Goal: Task Accomplishment & Management: Manage account settings

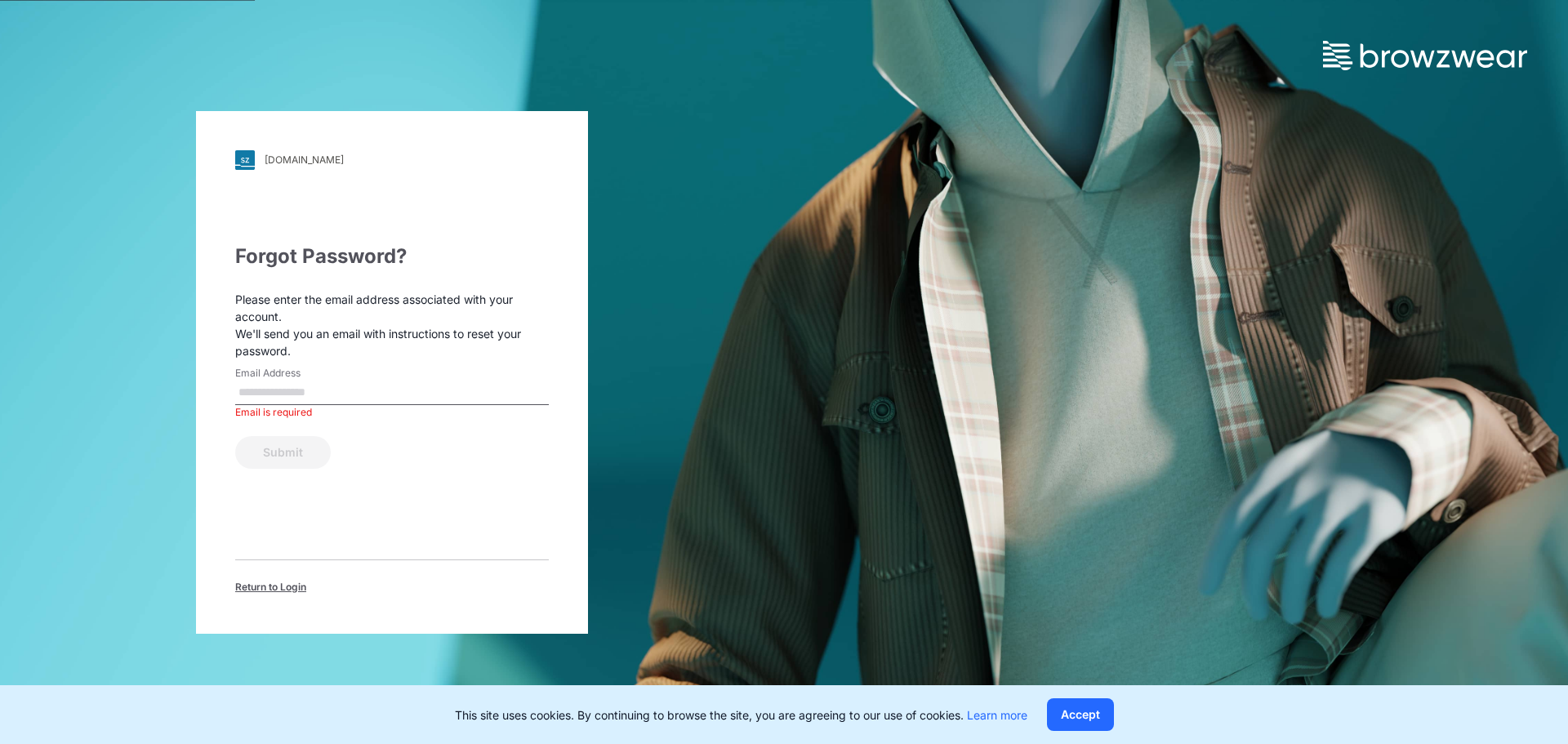
click at [291, 391] on input "Email Address" at bounding box center [392, 392] width 313 height 24
type input "**********"
click at [276, 463] on button "Submit" at bounding box center [283, 452] width 96 height 33
click at [1455, 58] on img at bounding box center [1425, 56] width 204 height 30
click at [336, 162] on div "[DOMAIN_NAME]" at bounding box center [304, 160] width 80 height 13
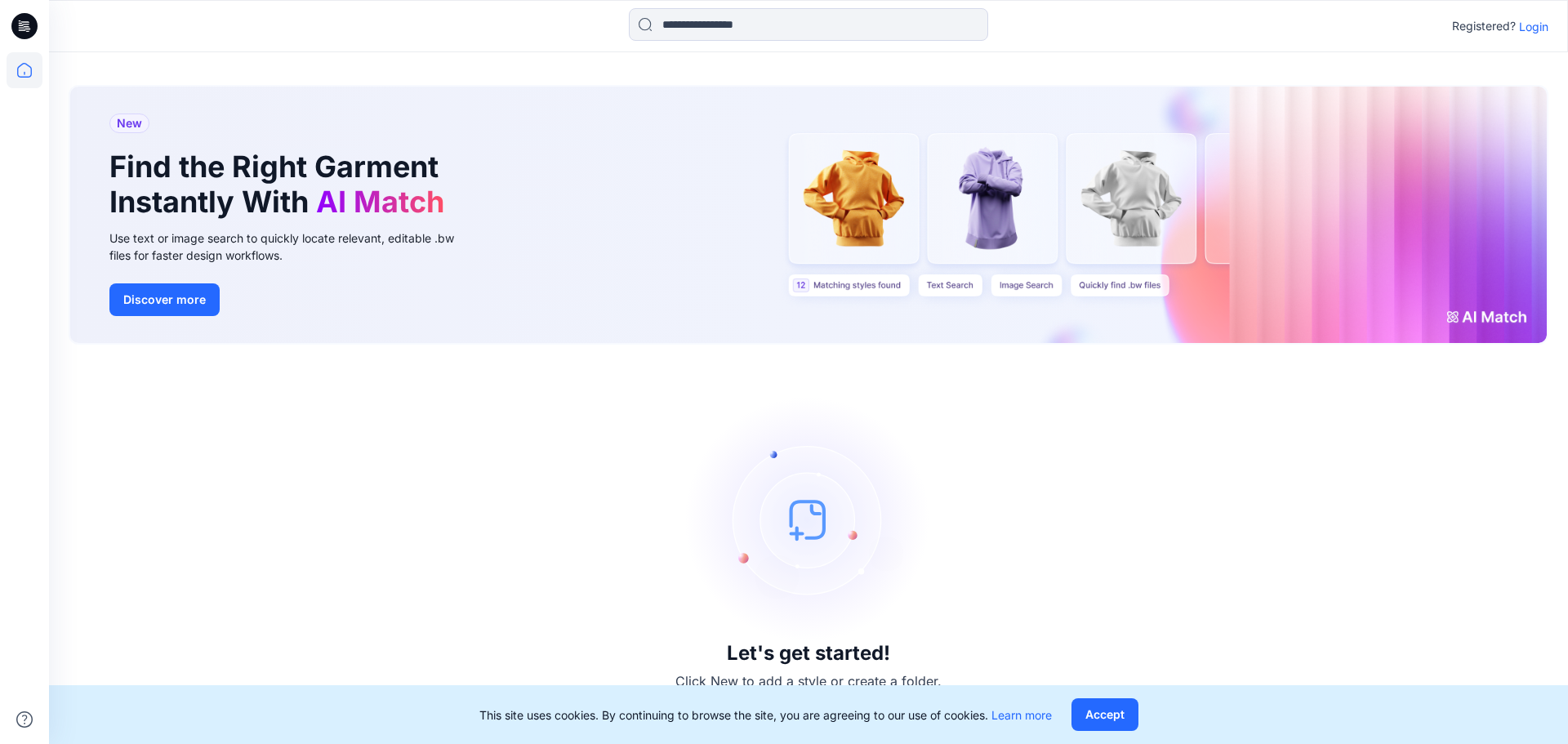
click at [1540, 21] on p "Login" at bounding box center [1533, 26] width 30 height 17
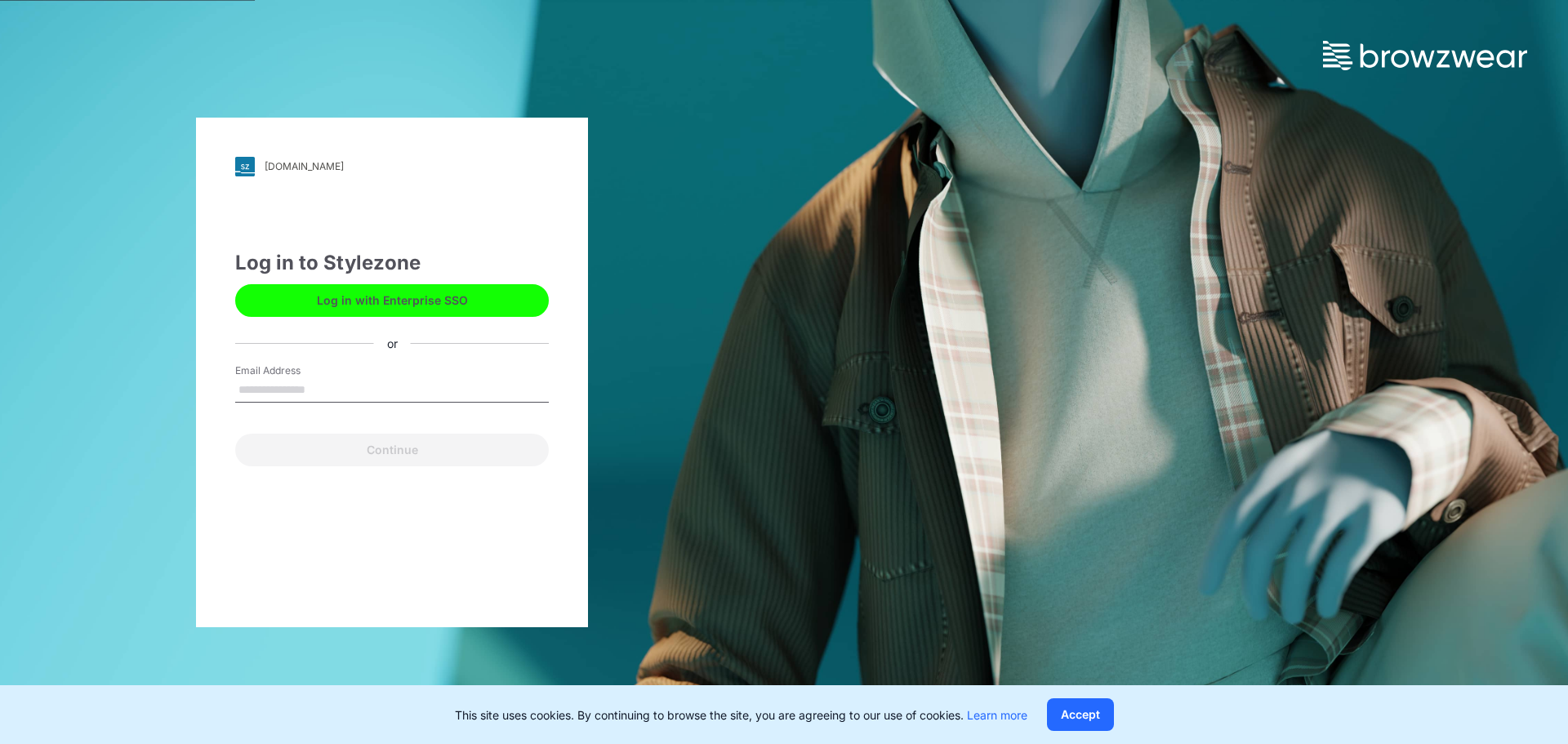
click at [453, 309] on button "Log in with Enterprise SSO" at bounding box center [392, 301] width 313 height 33
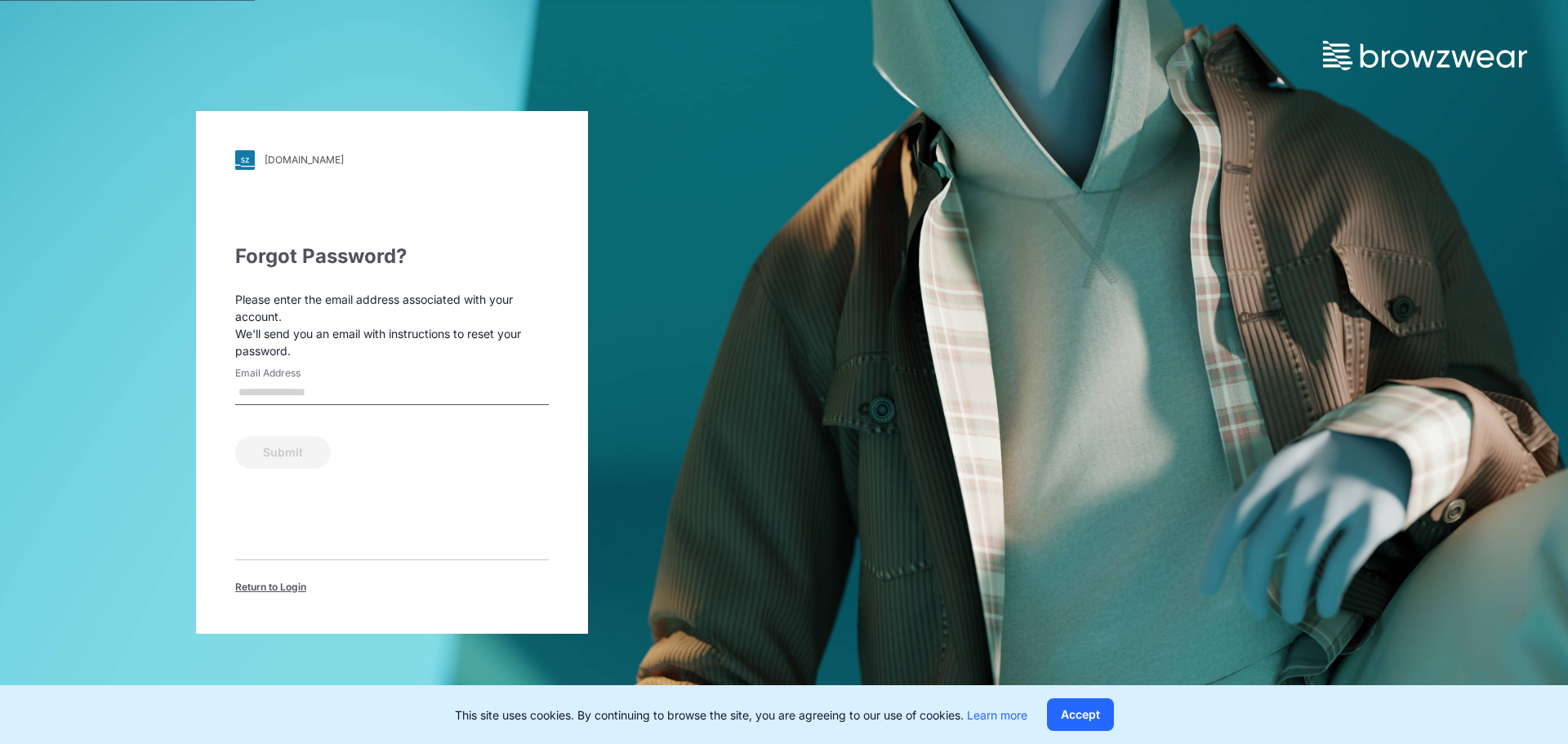
click at [360, 383] on input "Email Address" at bounding box center [392, 392] width 313 height 24
click at [278, 584] on span "Return to Login" at bounding box center [270, 587] width 71 height 14
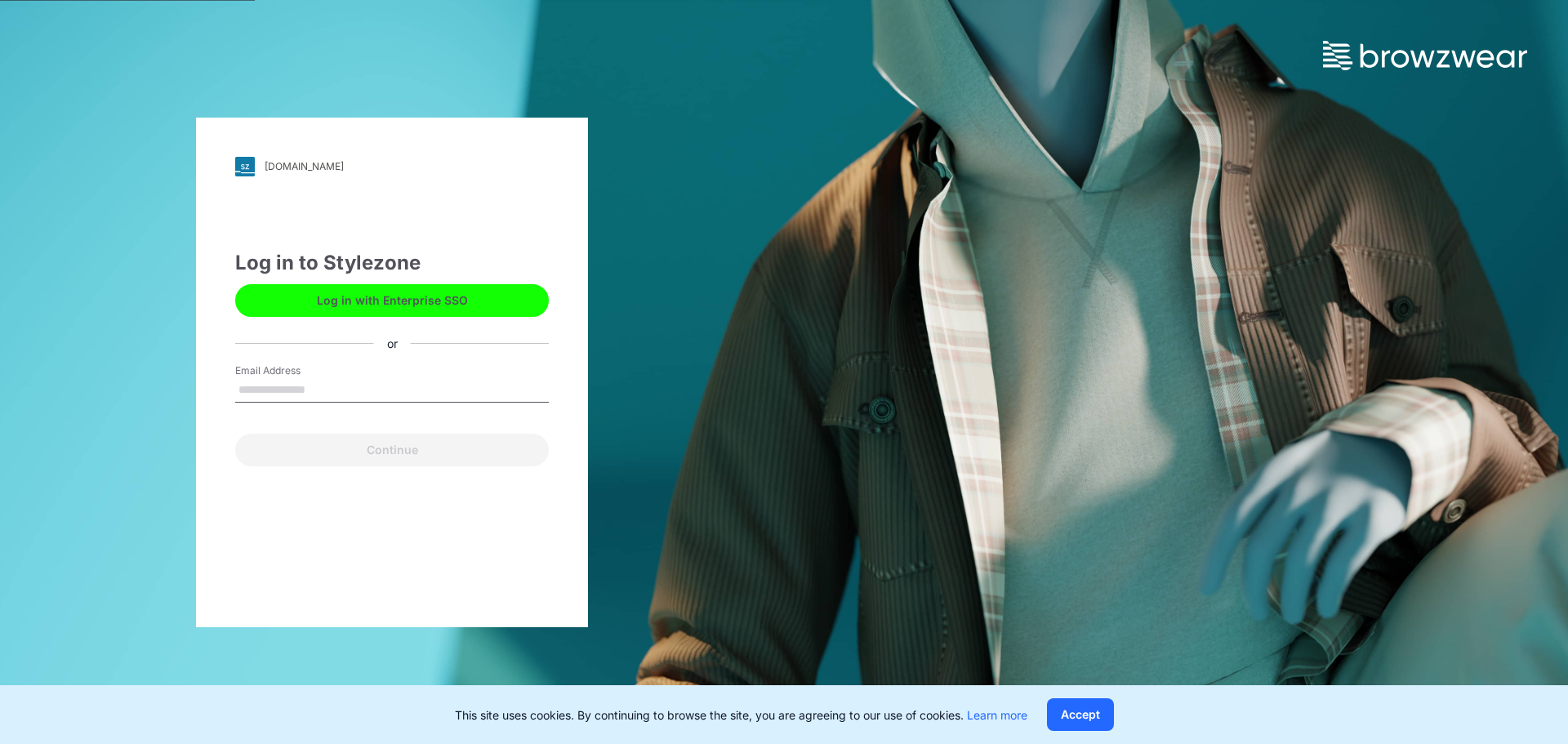
click at [347, 383] on input "Email Address" at bounding box center [392, 390] width 313 height 24
type input "**********"
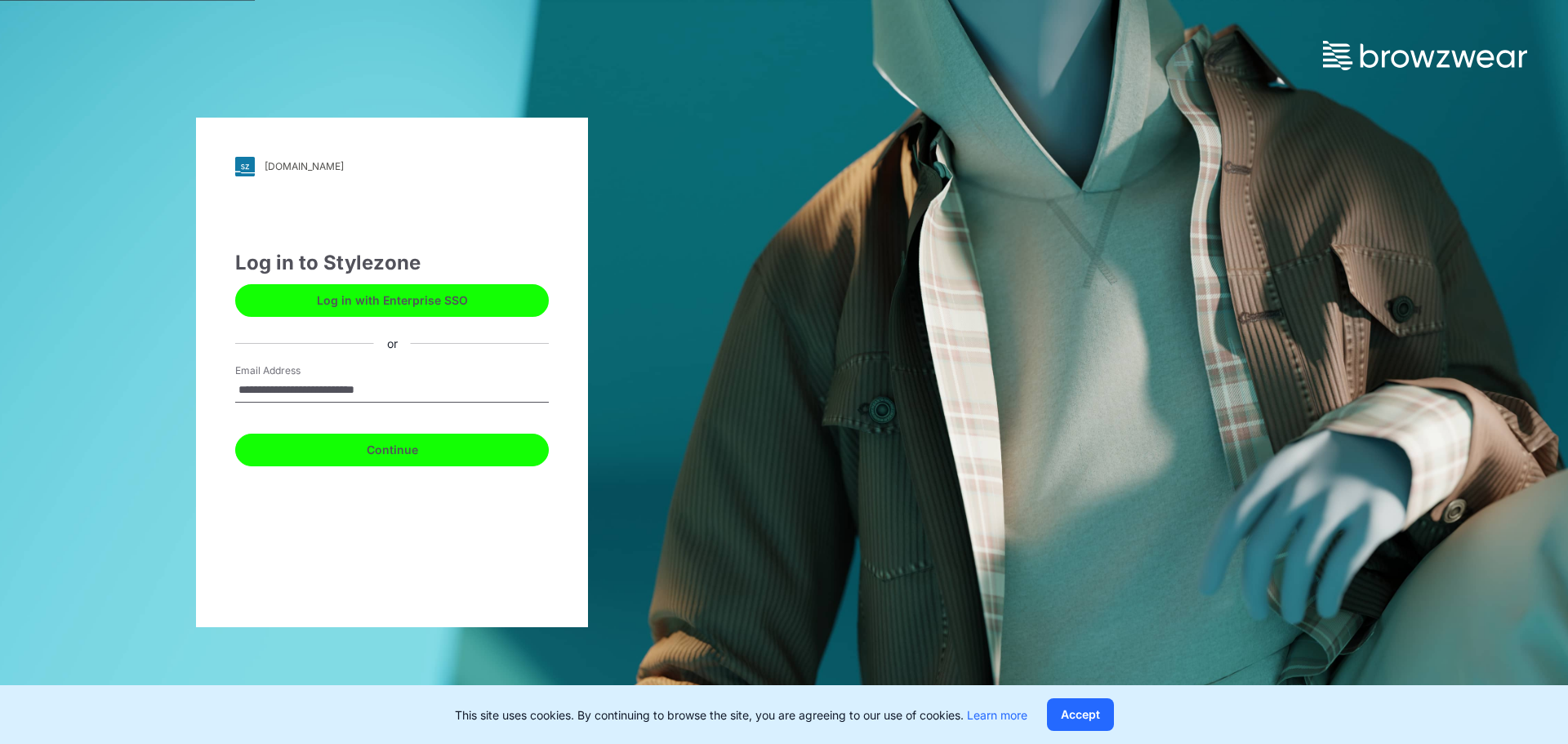
click at [332, 447] on button "Continue" at bounding box center [392, 450] width 313 height 33
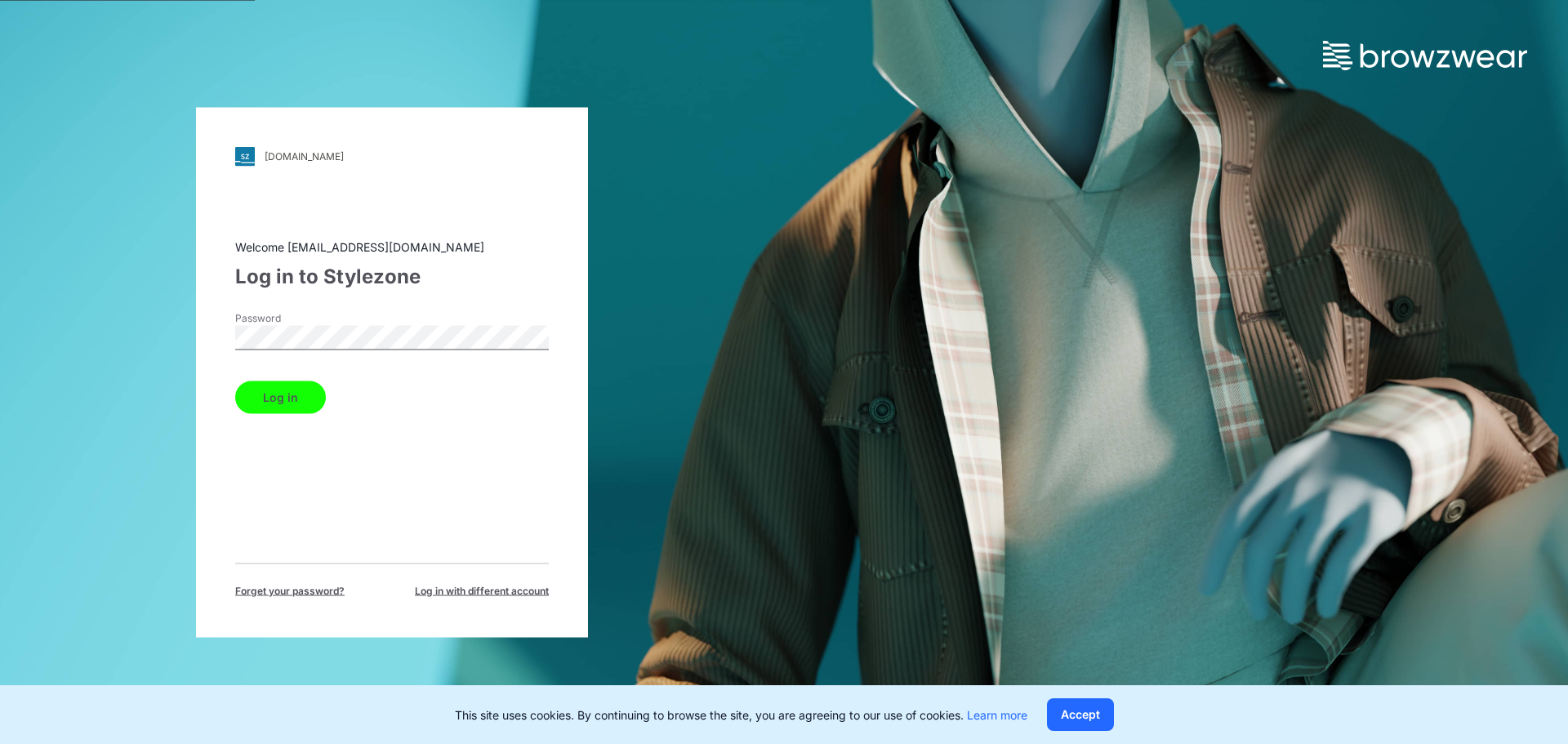
click at [235, 381] on button "Log in" at bounding box center [280, 397] width 90 height 33
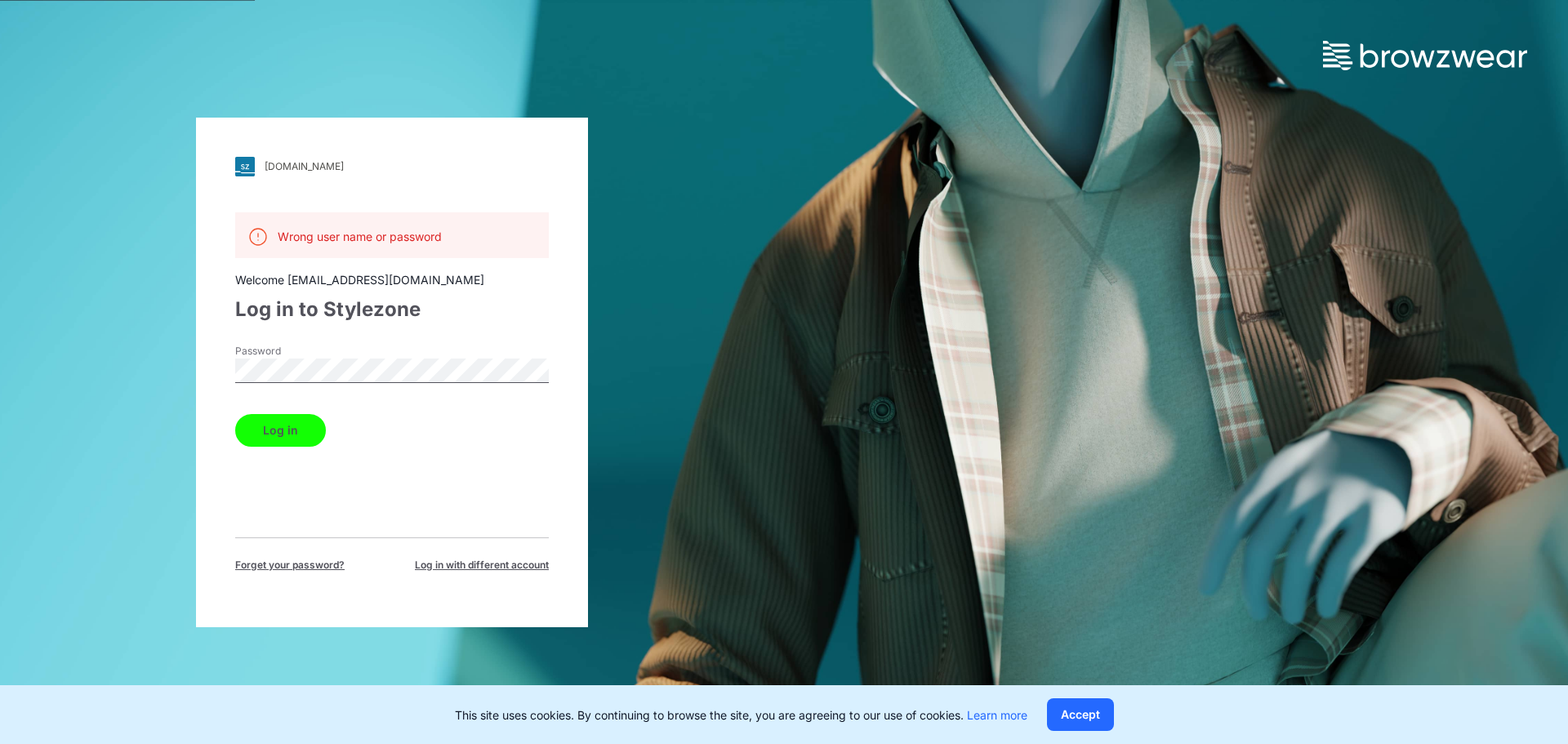
click at [235, 415] on button "Log in" at bounding box center [280, 431] width 90 height 33
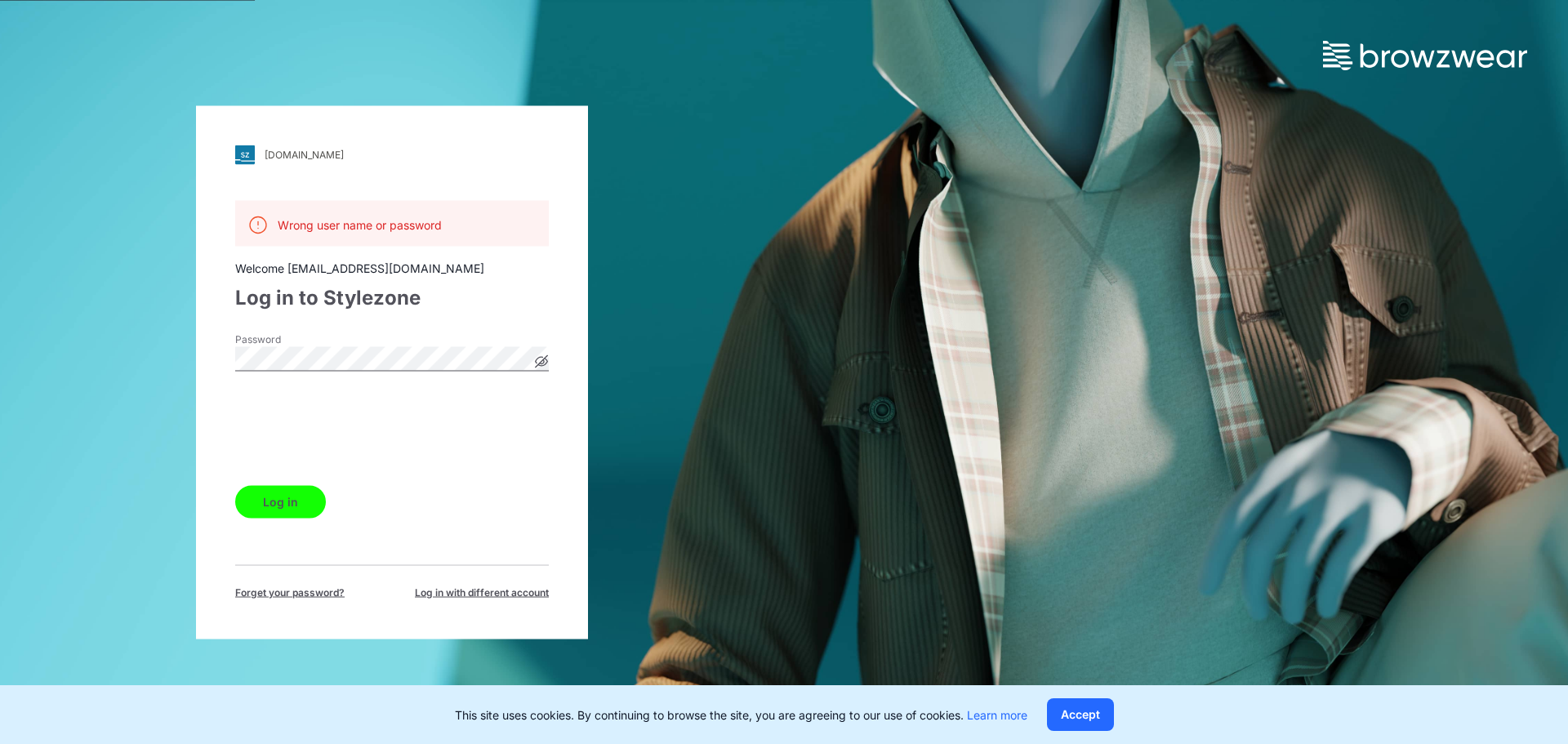
click at [288, 500] on button "Log in" at bounding box center [280, 501] width 90 height 33
click at [289, 500] on button "Log in" at bounding box center [280, 501] width 90 height 33
click at [91, 355] on div "npg.stylezone.com Loading... Wrong user name or password Welcome sahar.azartash…" at bounding box center [392, 372] width 784 height 744
click at [235, 485] on button "Log in" at bounding box center [280, 501] width 90 height 33
